Goal: Find specific page/section: Find specific page/section

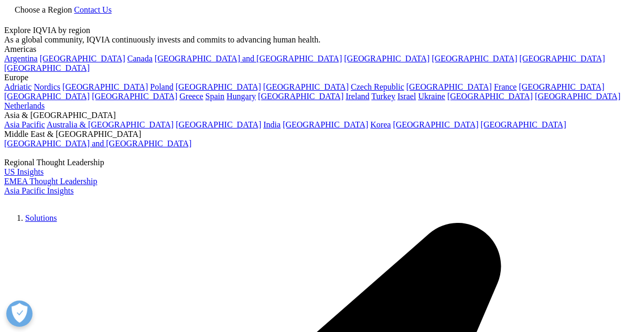
scroll to position [111, 0]
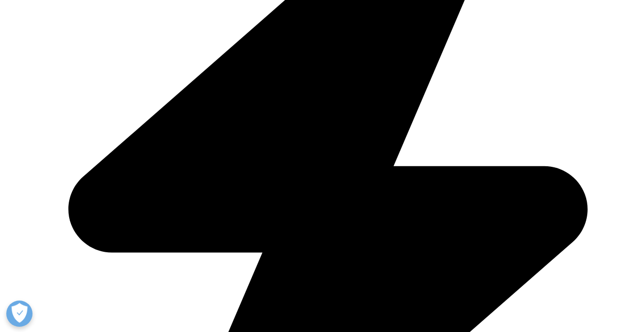
scroll to position [2261, 0]
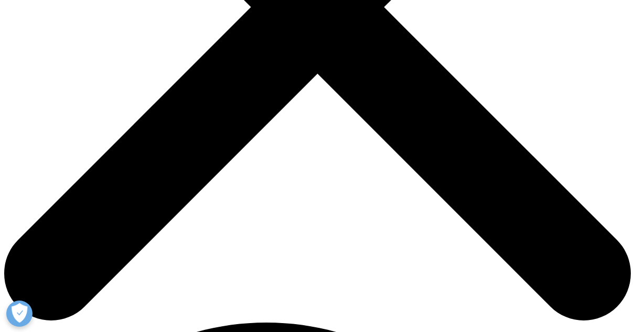
scroll to position [350, 0]
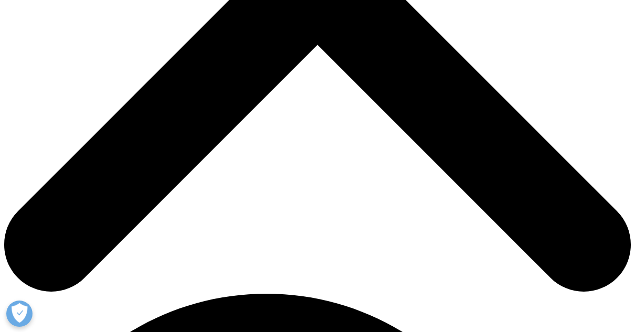
drag, startPoint x: 396, startPoint y: 146, endPoint x: 368, endPoint y: 106, distance: 48.9
drag, startPoint x: 398, startPoint y: 147, endPoint x: 368, endPoint y: 102, distance: 54.1
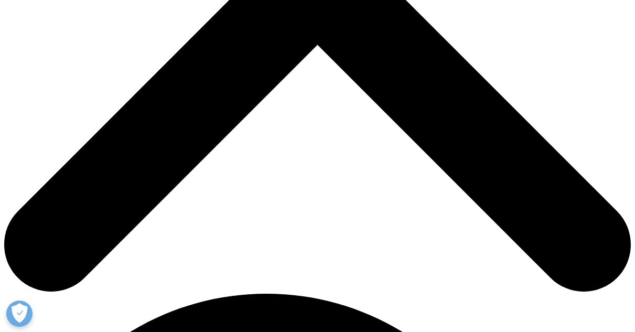
drag, startPoint x: 373, startPoint y: 103, endPoint x: 409, endPoint y: 142, distance: 53.4
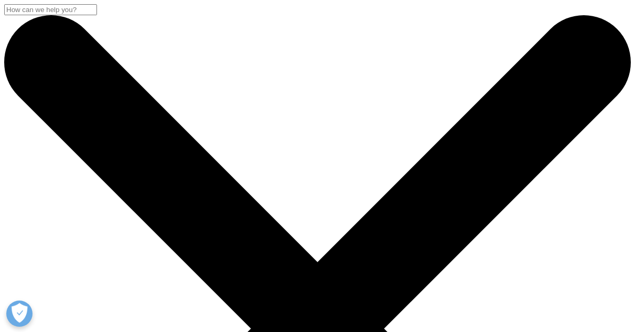
scroll to position [0, 0]
